Goal: Communication & Community: Answer question/provide support

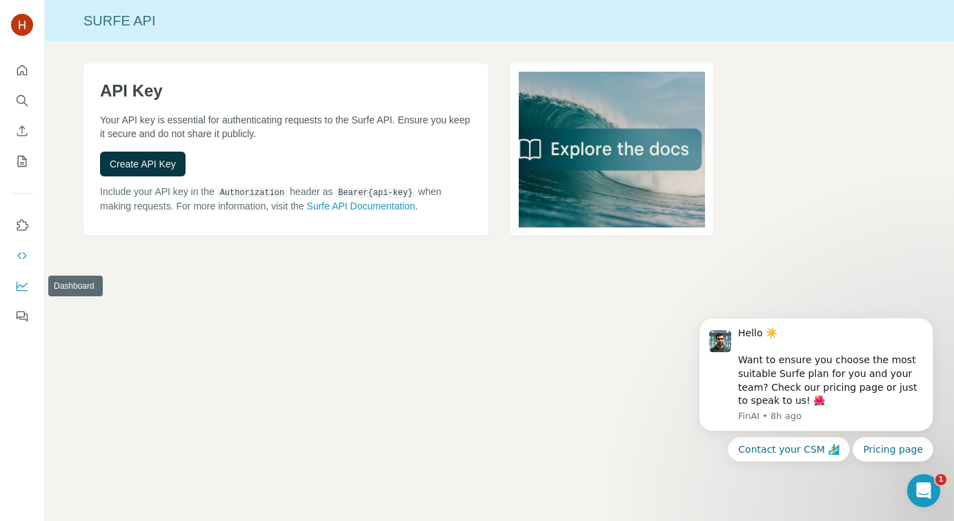
click at [13, 283] on button "Dashboard" at bounding box center [22, 286] width 22 height 25
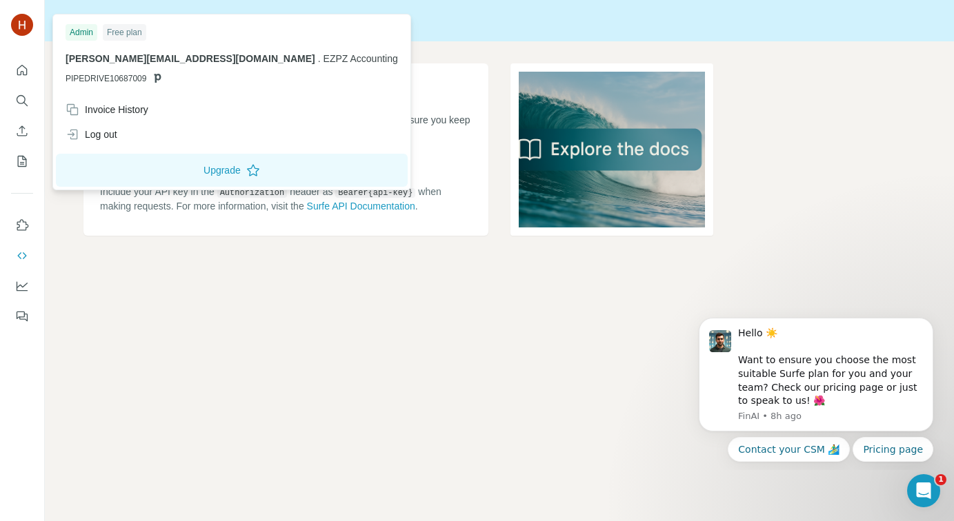
click at [84, 33] on div "Admin" at bounding box center [82, 32] width 32 height 17
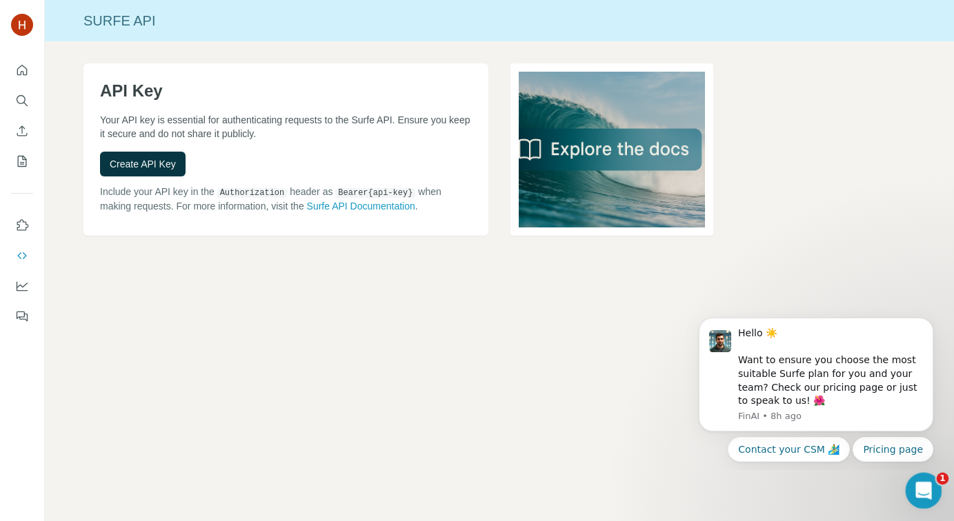
click at [914, 487] on icon "Open Intercom Messenger" at bounding box center [921, 489] width 23 height 23
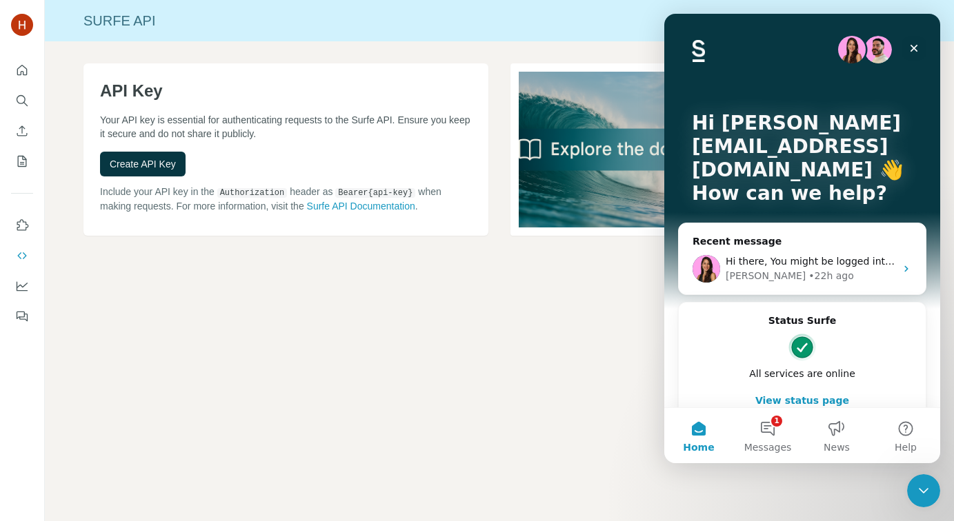
scroll to position [24, 0]
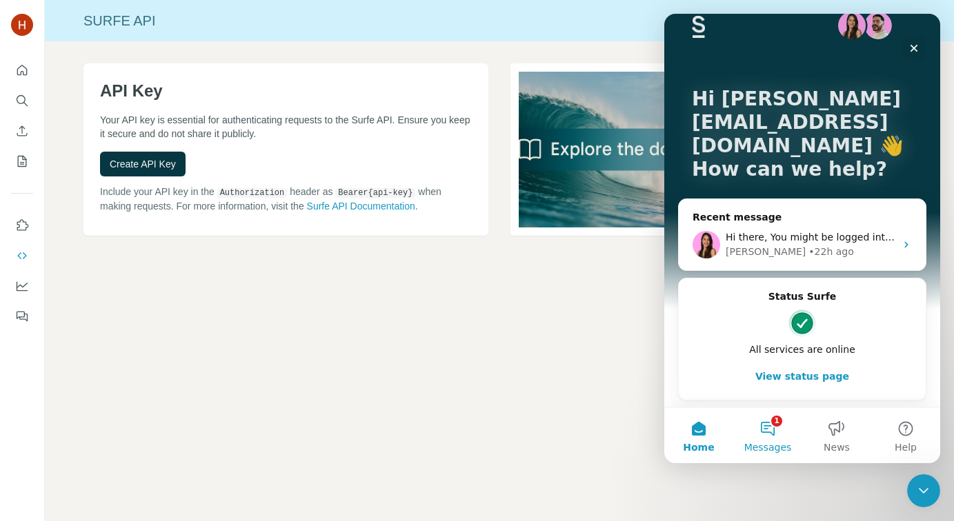
click at [768, 431] on button "1 Messages" at bounding box center [767, 435] width 69 height 55
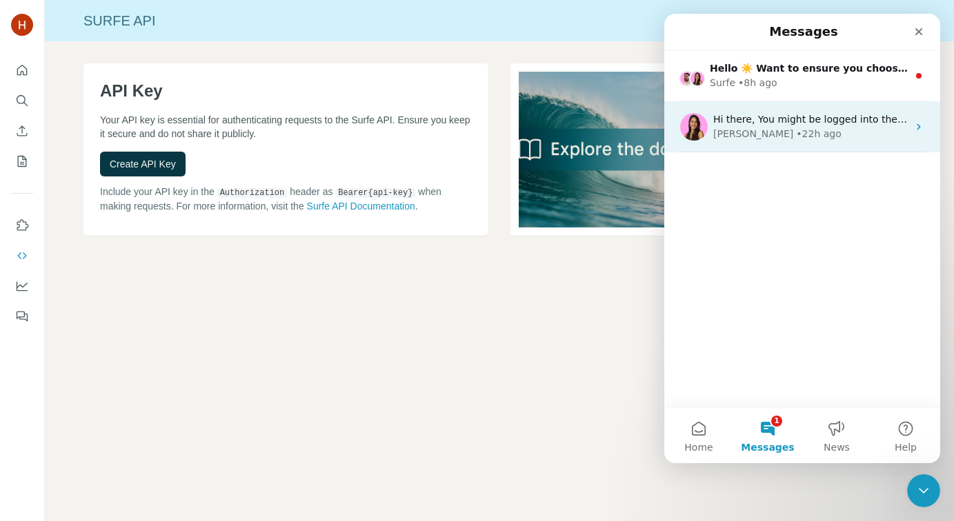
click at [803, 130] on div "[PERSON_NAME] • 22h ago" at bounding box center [810, 134] width 194 height 14
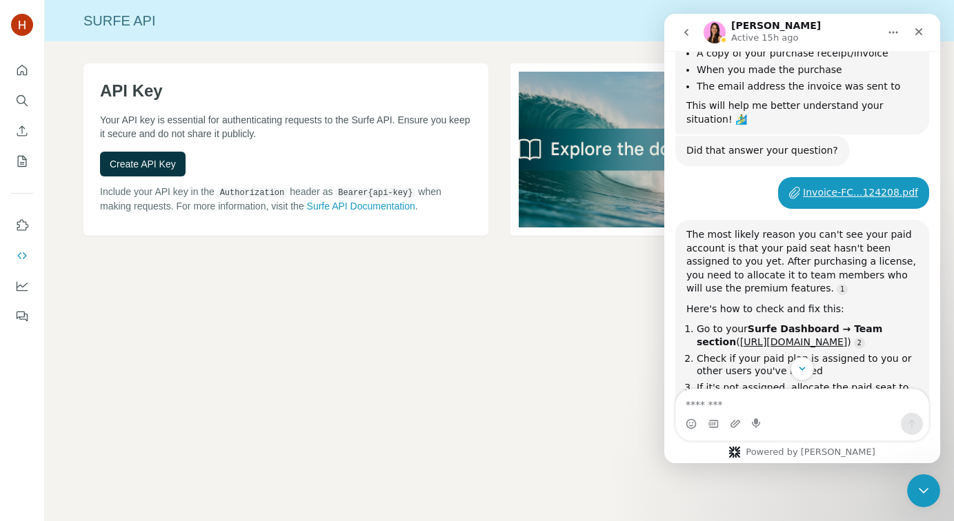
scroll to position [2129, 0]
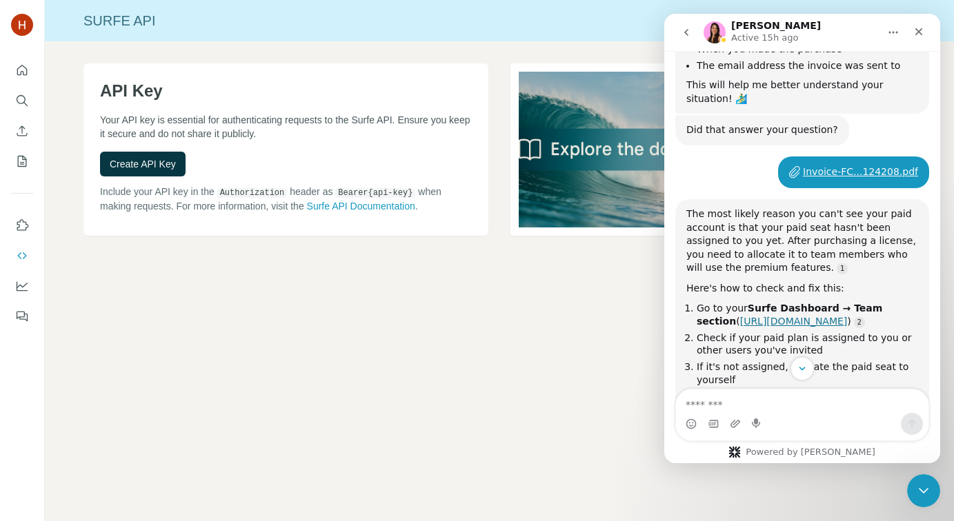
click at [789, 316] on link "[URL][DOMAIN_NAME]" at bounding box center [794, 321] width 108 height 11
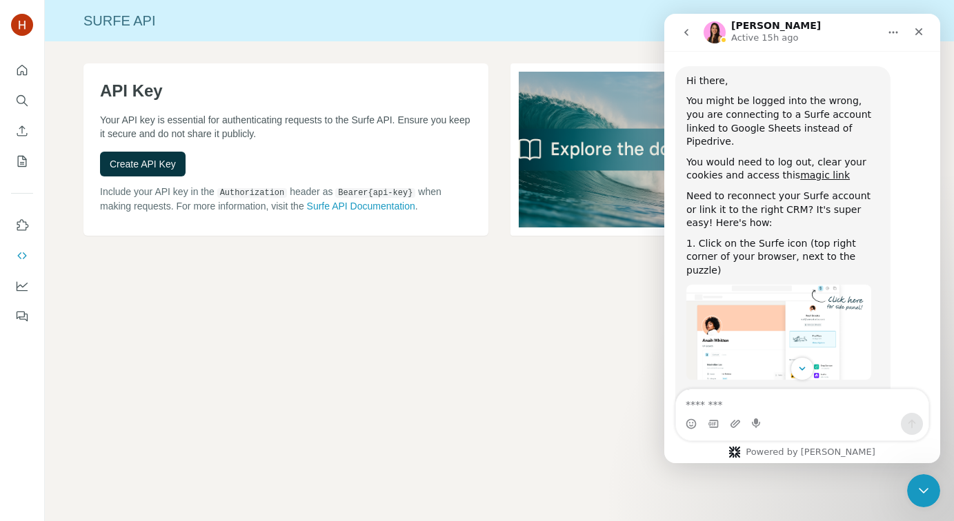
scroll to position [3457, 0]
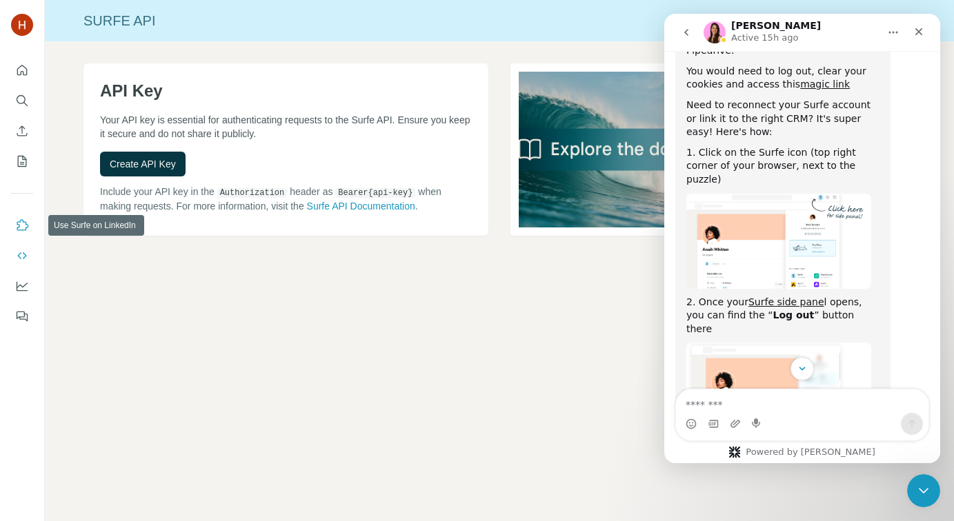
click at [19, 222] on icon "Use Surfe on LinkedIn" at bounding box center [23, 224] width 12 height 11
click at [15, 285] on icon "Dashboard" at bounding box center [22, 286] width 14 height 14
